Goal: Transaction & Acquisition: Purchase product/service

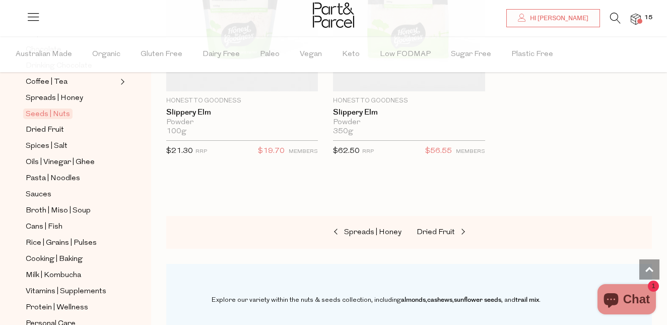
scroll to position [4208, 0]
click at [445, 235] on link "Dried Fruit" at bounding box center [467, 231] width 101 height 13
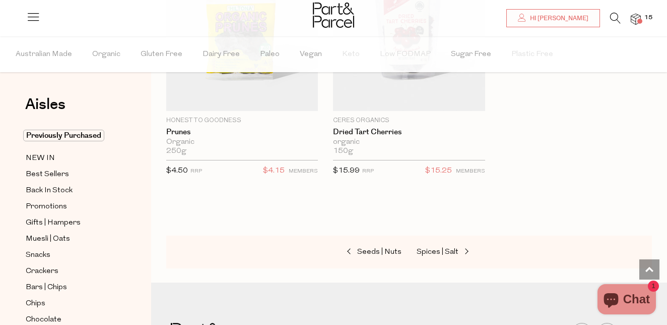
scroll to position [1013, 0]
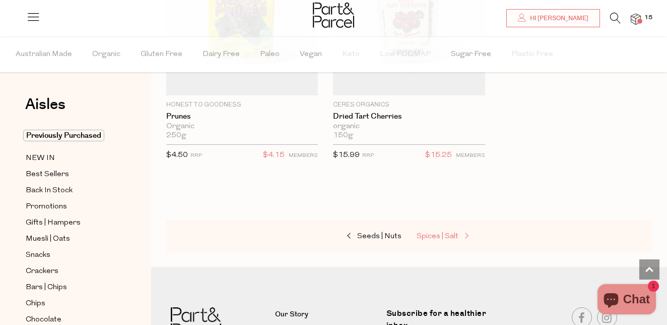
click at [441, 233] on span "Spices | Salt" at bounding box center [438, 236] width 42 height 8
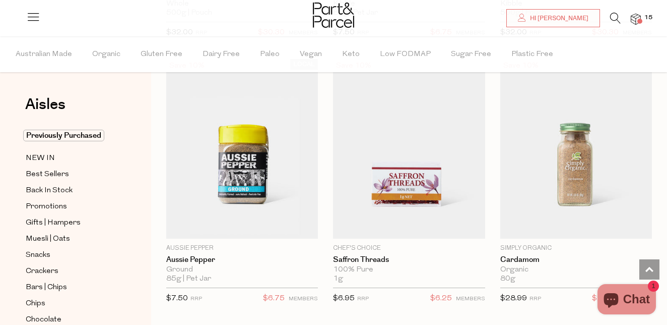
scroll to position [1685, 0]
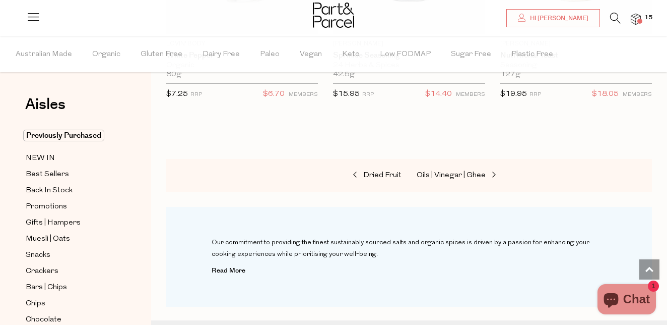
scroll to position [5076, 0]
click at [461, 172] on span "Oils | Vinegar | Ghee" at bounding box center [451, 174] width 69 height 8
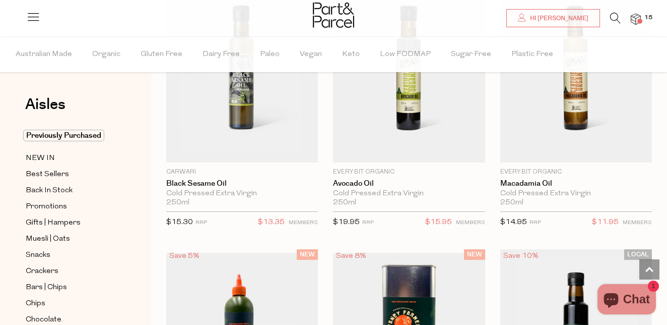
scroll to position [1234, 0]
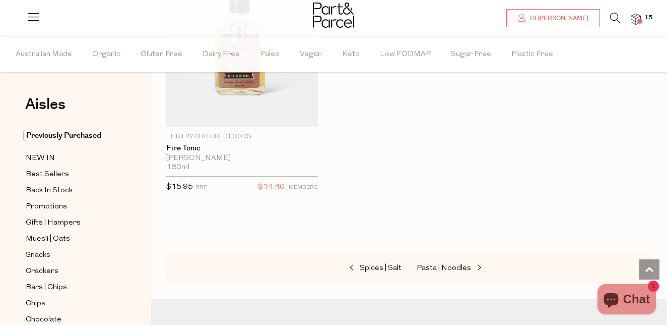
scroll to position [4756, 0]
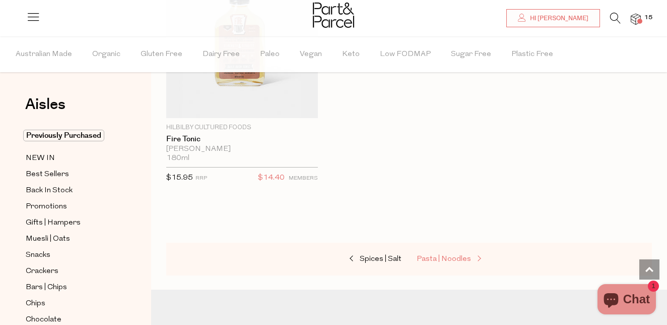
click at [444, 257] on span "Pasta | Noodles" at bounding box center [444, 259] width 54 height 8
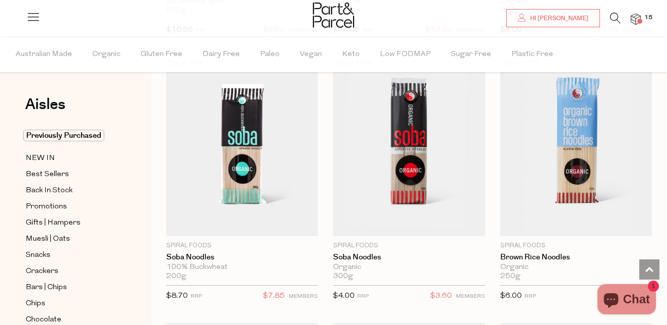
scroll to position [3275, 0]
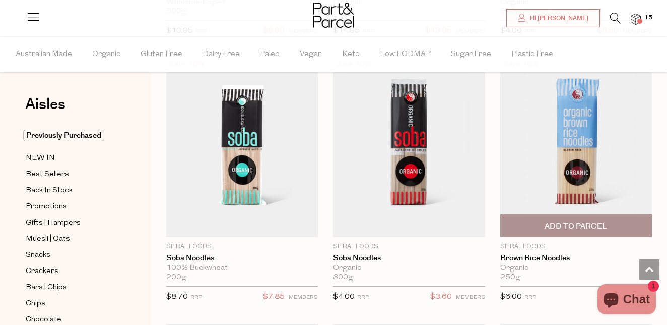
click at [581, 225] on span "Add To Parcel" at bounding box center [576, 226] width 63 height 11
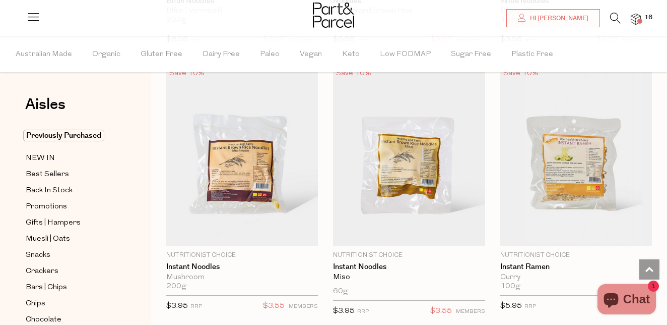
scroll to position [4065, 0]
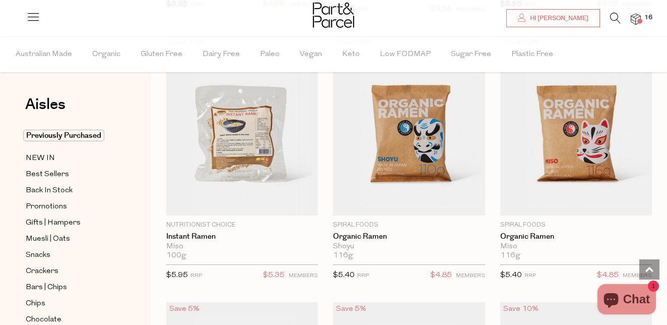
scroll to position [4370, 0]
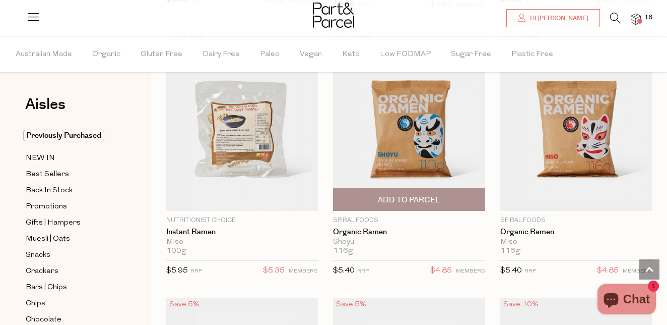
click at [401, 142] on img at bounding box center [409, 120] width 152 height 179
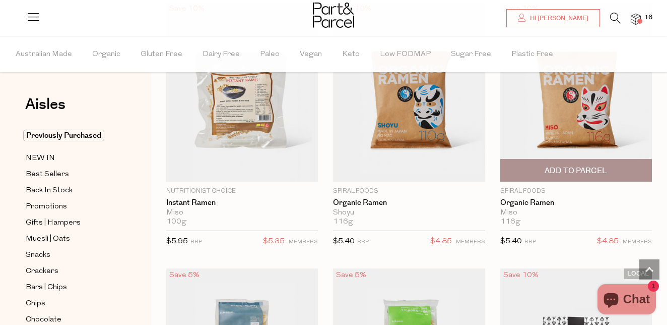
scroll to position [4400, 0]
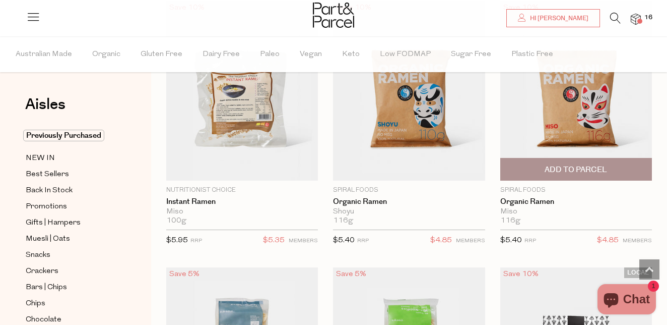
click at [569, 169] on span "Add To Parcel" at bounding box center [576, 169] width 63 height 11
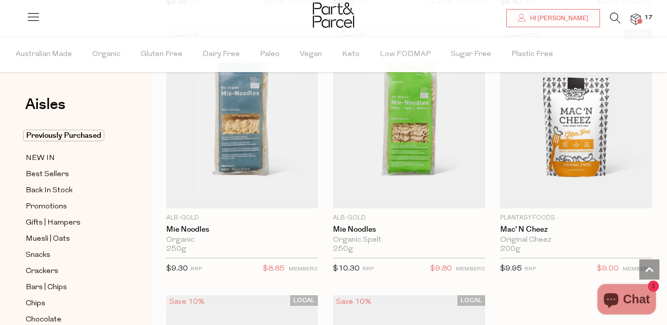
scroll to position [4639, 0]
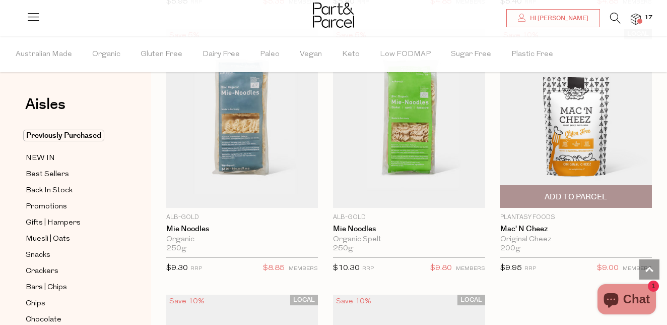
click at [574, 196] on span "Add To Parcel" at bounding box center [576, 197] width 63 height 11
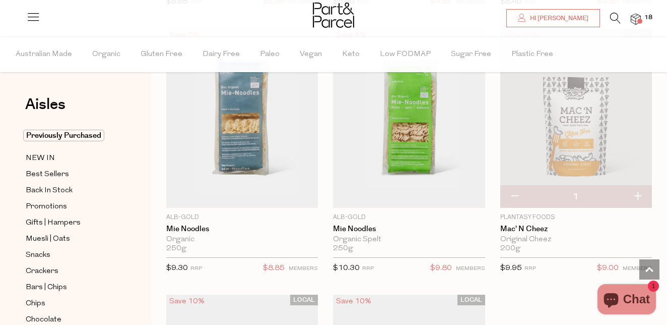
click at [638, 198] on button "button" at bounding box center [638, 196] width 29 height 22
type input "2"
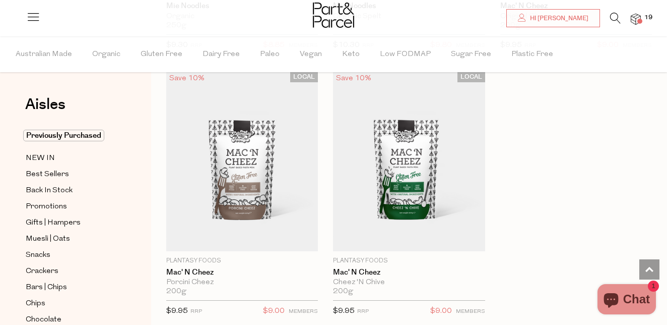
scroll to position [4868, 0]
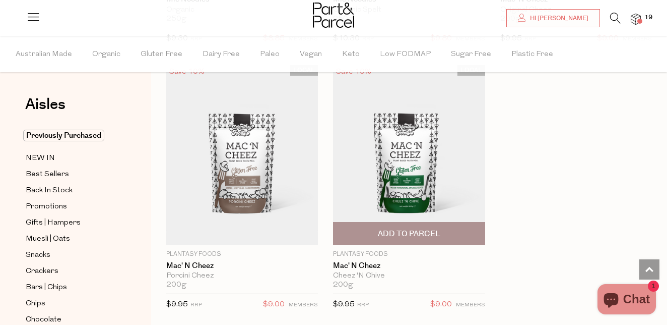
click at [464, 231] on span "Add To Parcel" at bounding box center [409, 233] width 146 height 22
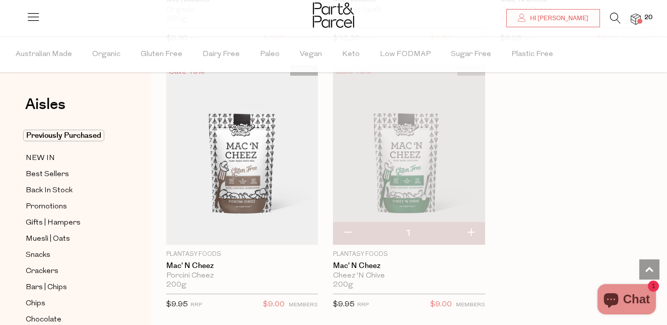
click at [471, 232] on button "button" at bounding box center [471, 233] width 29 height 22
type input "2"
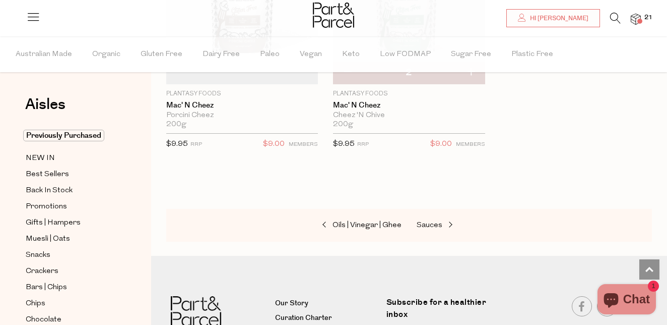
scroll to position [5044, 0]
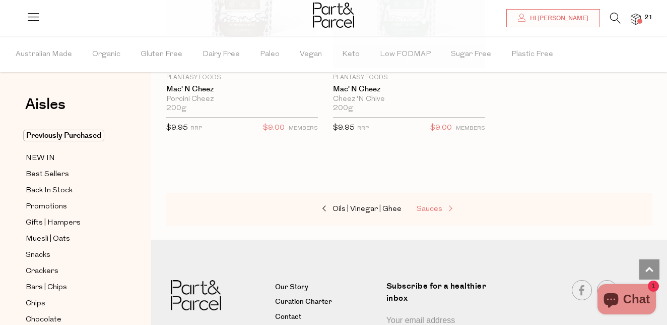
click at [435, 203] on link "Sauces" at bounding box center [467, 209] width 101 height 13
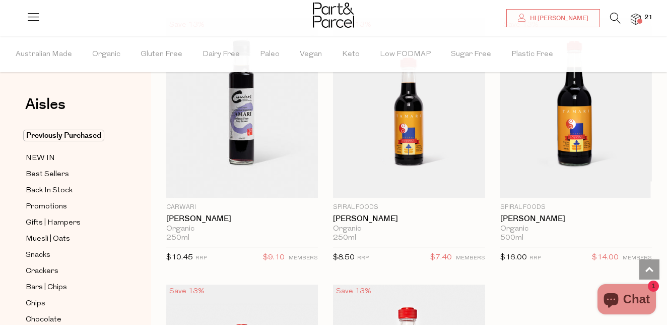
scroll to position [4135, 0]
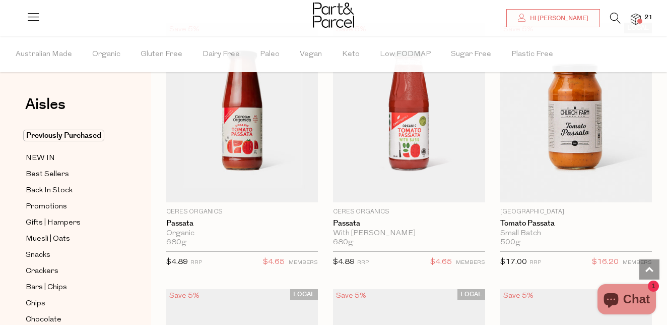
scroll to position [5193, 0]
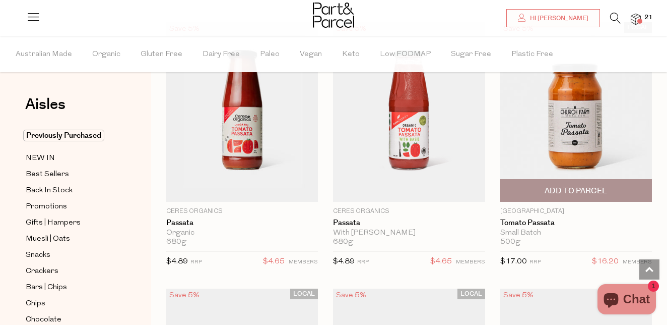
click at [583, 141] on img at bounding box center [577, 111] width 152 height 179
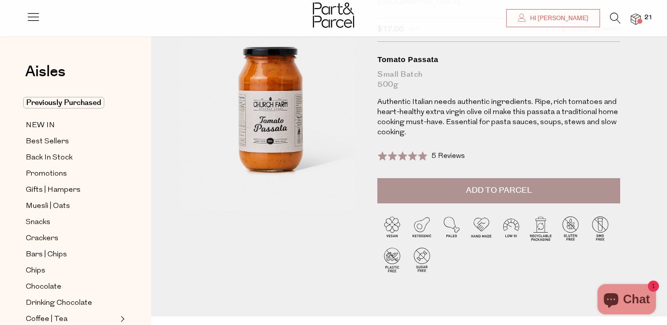
scroll to position [66, 0]
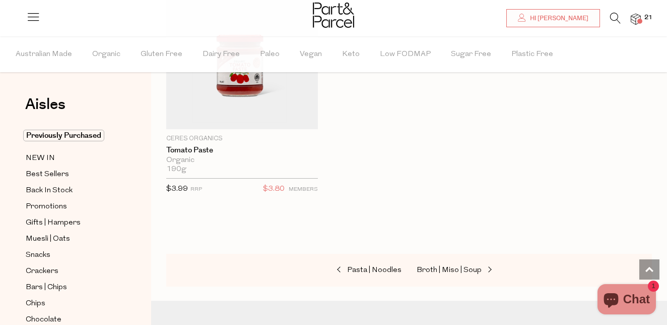
scroll to position [1525, 0]
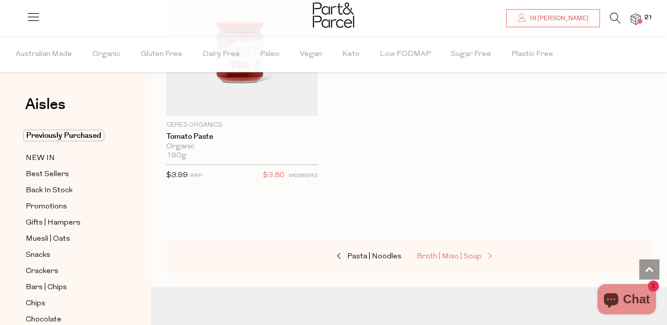
click at [446, 253] on span "Broth | Miso | Soup" at bounding box center [449, 257] width 65 height 8
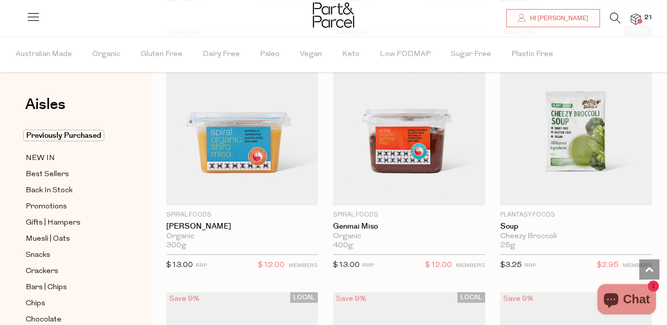
scroll to position [2500, 0]
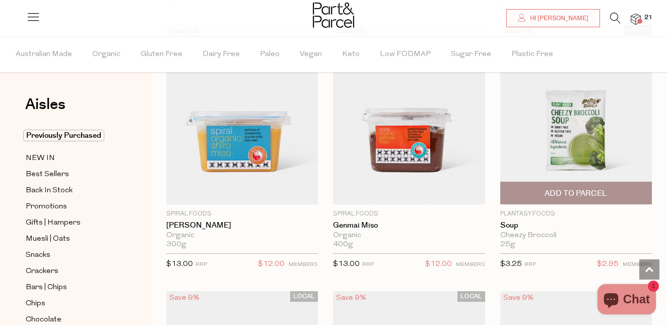
click at [593, 136] on img at bounding box center [577, 114] width 152 height 179
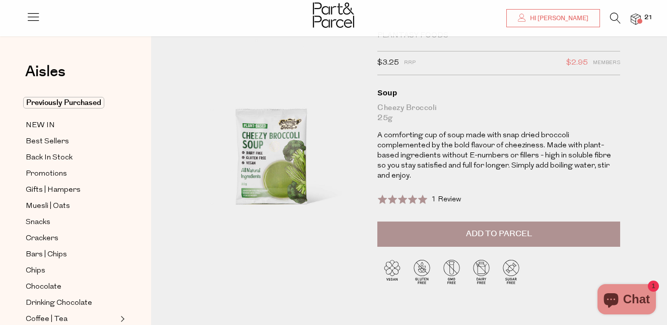
scroll to position [32, 0]
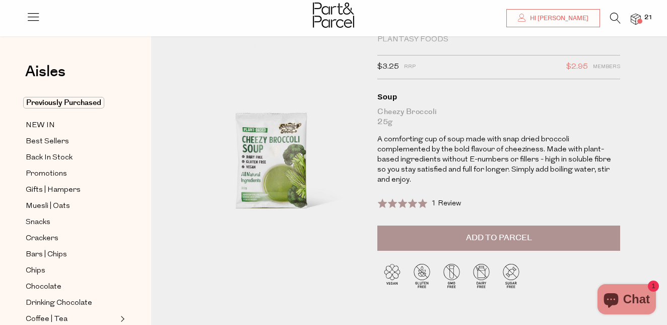
click at [418, 229] on button "Add to Parcel" at bounding box center [499, 237] width 243 height 25
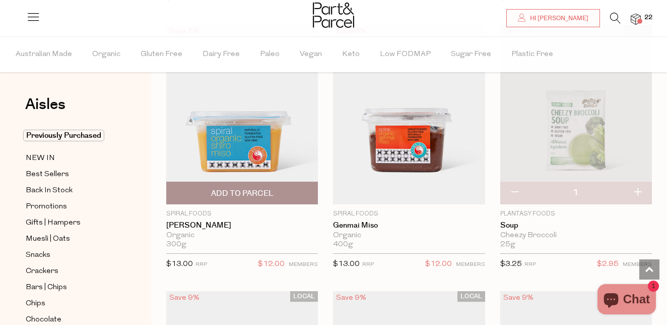
click at [159, 166] on div "Save 8% 1 Add To Parcel Spiral Foods Shiro Miso Organic 300g Only 14 Available" at bounding box center [234, 150] width 167 height 251
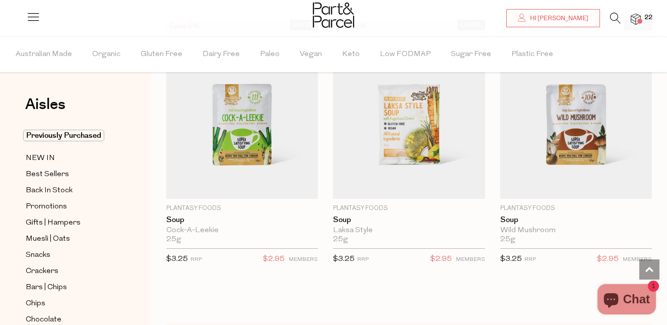
scroll to position [2772, 0]
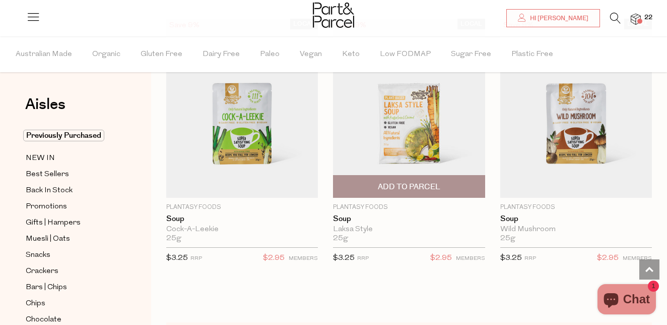
click at [409, 136] on img at bounding box center [409, 108] width 152 height 179
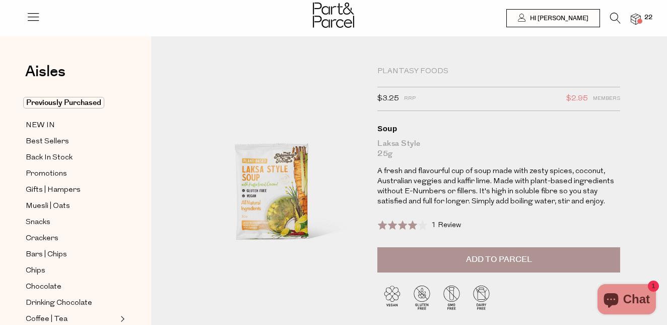
click at [413, 255] on button "Add to Parcel" at bounding box center [499, 259] width 243 height 25
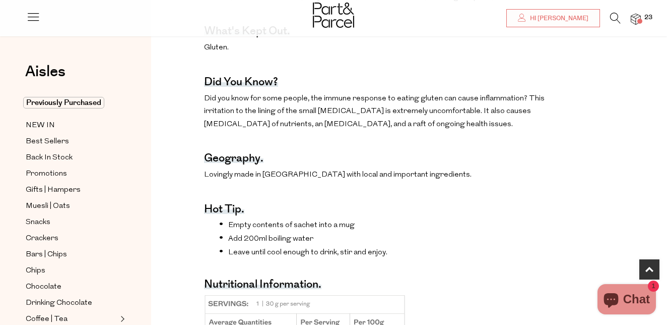
scroll to position [557, 0]
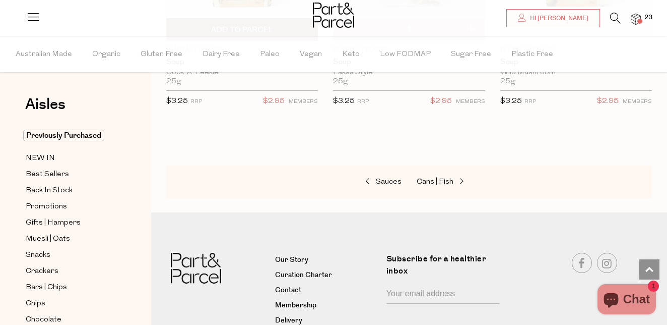
scroll to position [2931, 0]
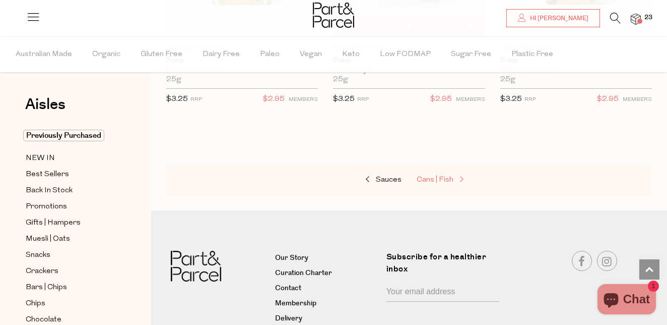
click at [441, 178] on span "Cans | Fish" at bounding box center [435, 180] width 37 height 8
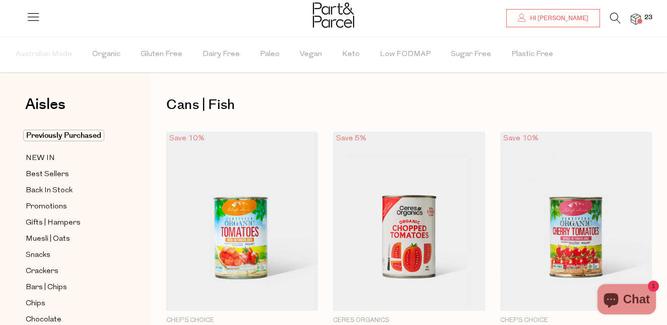
type input "2"
type input "3"
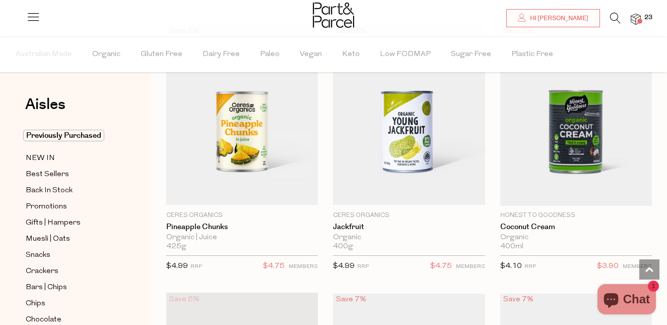
scroll to position [1179, 0]
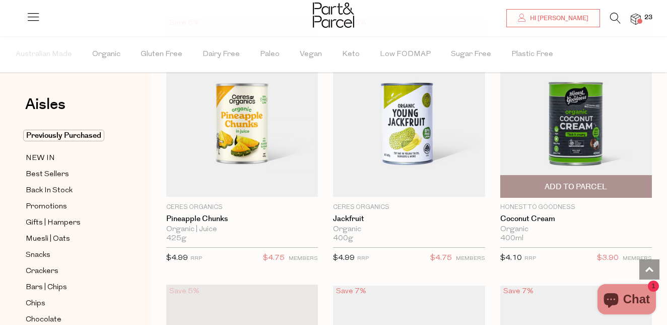
click at [572, 186] on span "Add To Parcel" at bounding box center [576, 186] width 63 height 11
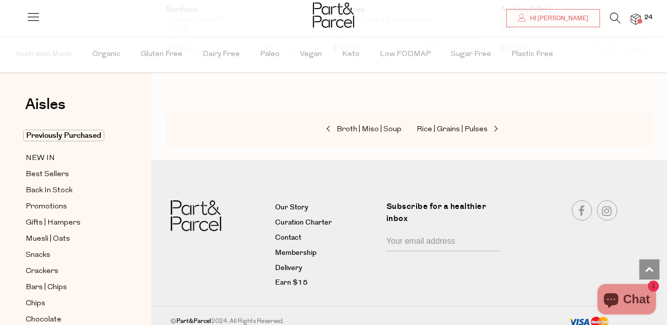
scroll to position [2196, 0]
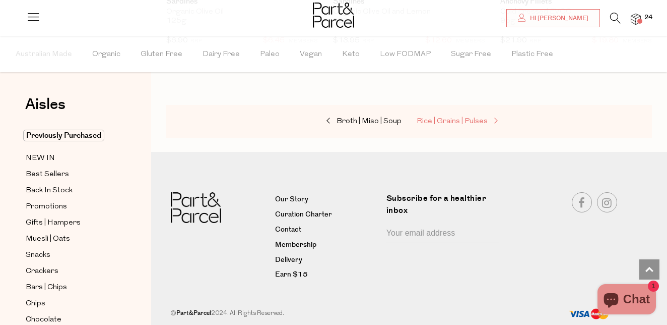
click at [462, 118] on span "Rice | Grains | Pulses" at bounding box center [452, 121] width 71 height 8
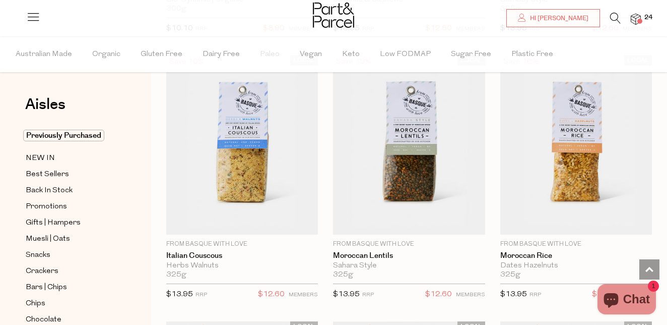
scroll to position [2229, 0]
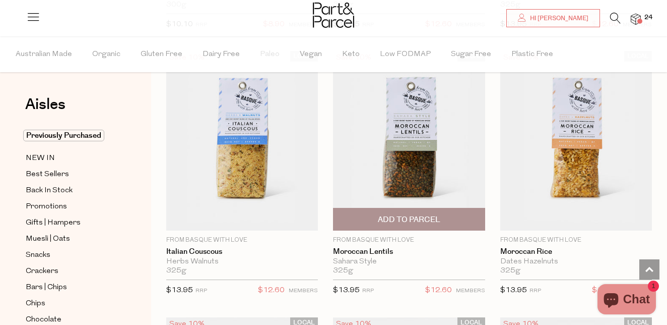
click at [415, 163] on img at bounding box center [409, 140] width 152 height 179
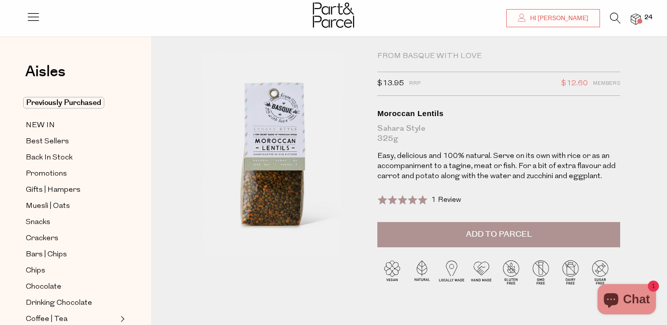
scroll to position [14, 0]
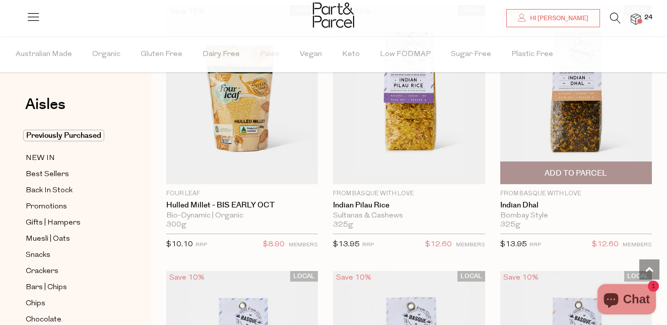
scroll to position [2010, 0]
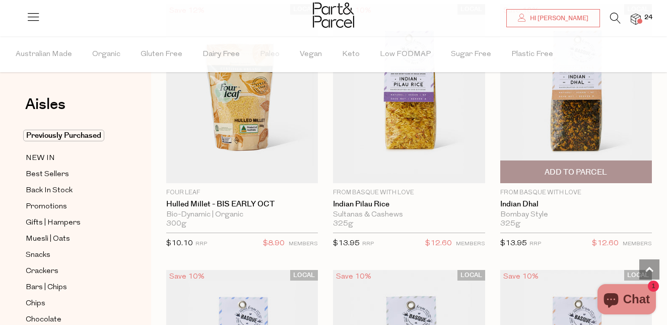
click at [574, 121] on img at bounding box center [577, 93] width 152 height 179
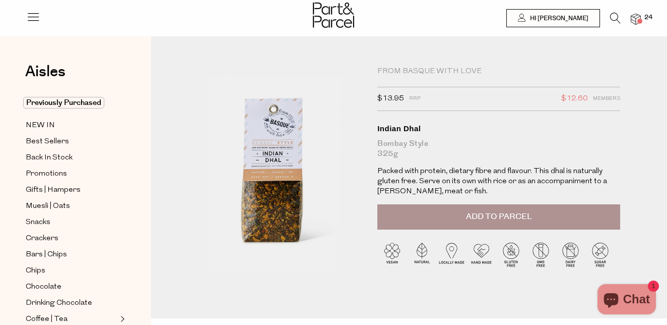
click at [404, 211] on button "Add to Parcel" at bounding box center [499, 216] width 243 height 25
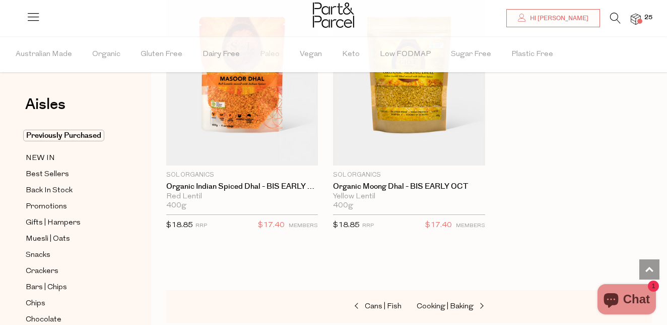
scroll to position [3359, 0]
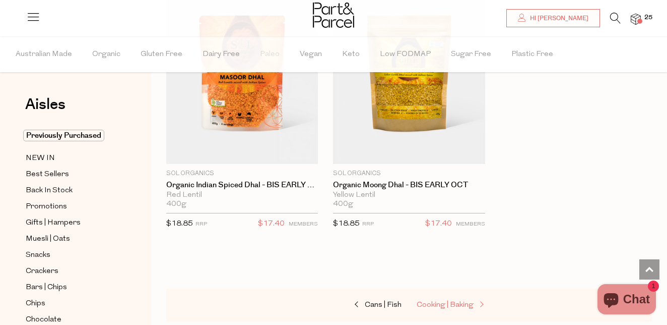
click at [464, 301] on span "Cooking | Baking" at bounding box center [445, 305] width 57 height 8
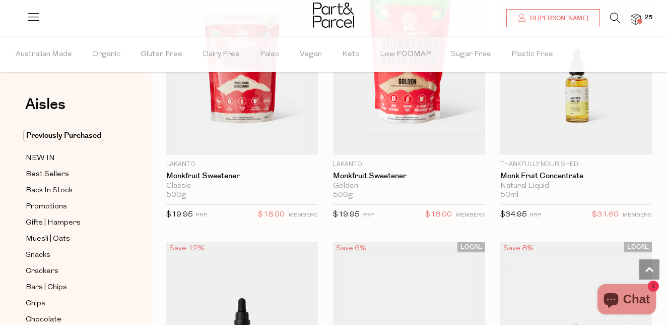
scroll to position [3892, 0]
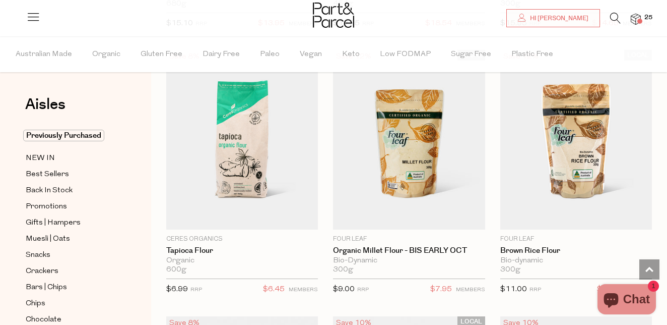
scroll to position [6473, 0]
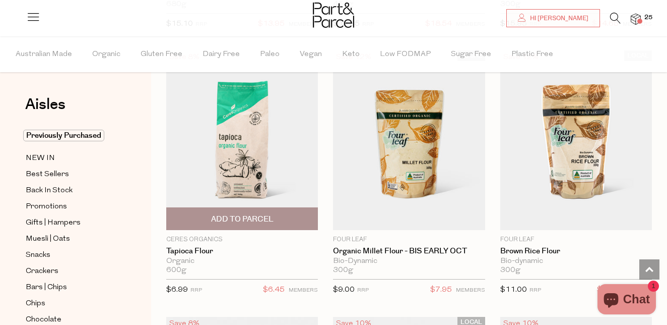
click at [287, 173] on img at bounding box center [242, 139] width 152 height 179
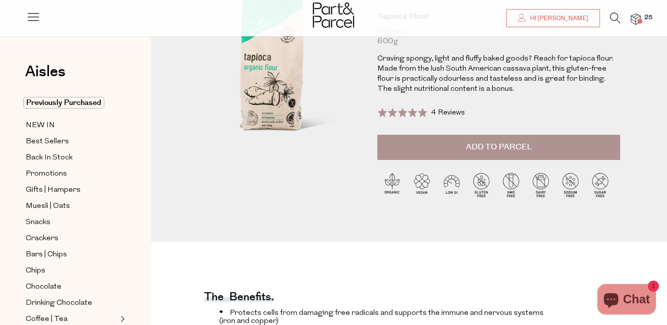
scroll to position [107, 0]
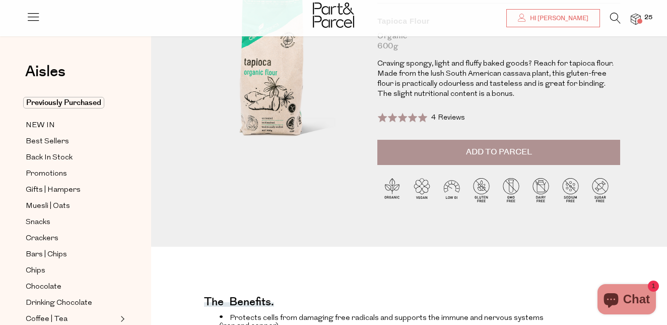
click at [421, 152] on button "Add to Parcel" at bounding box center [499, 152] width 243 height 25
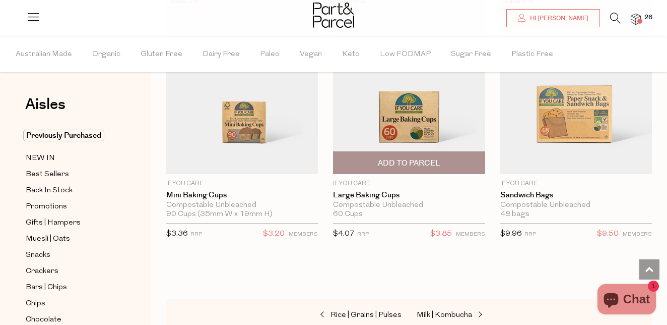
scroll to position [3062, 0]
click at [417, 165] on span "Add To Parcel" at bounding box center [409, 162] width 63 height 11
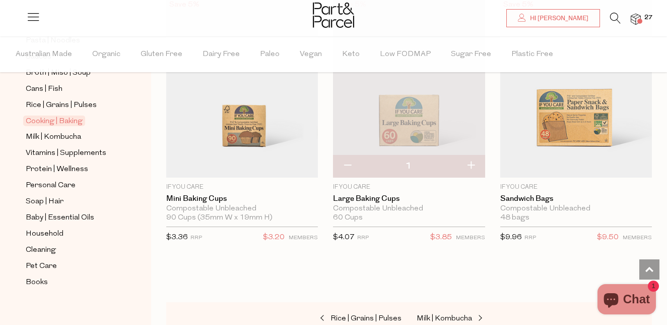
scroll to position [3049, 0]
